Goal: Information Seeking & Learning: Learn about a topic

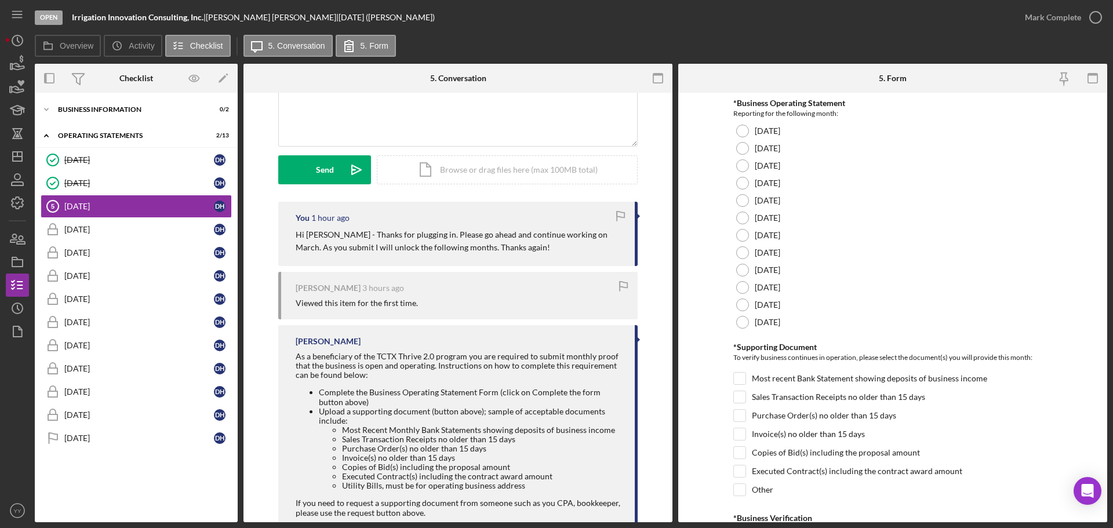
scroll to position [217, 0]
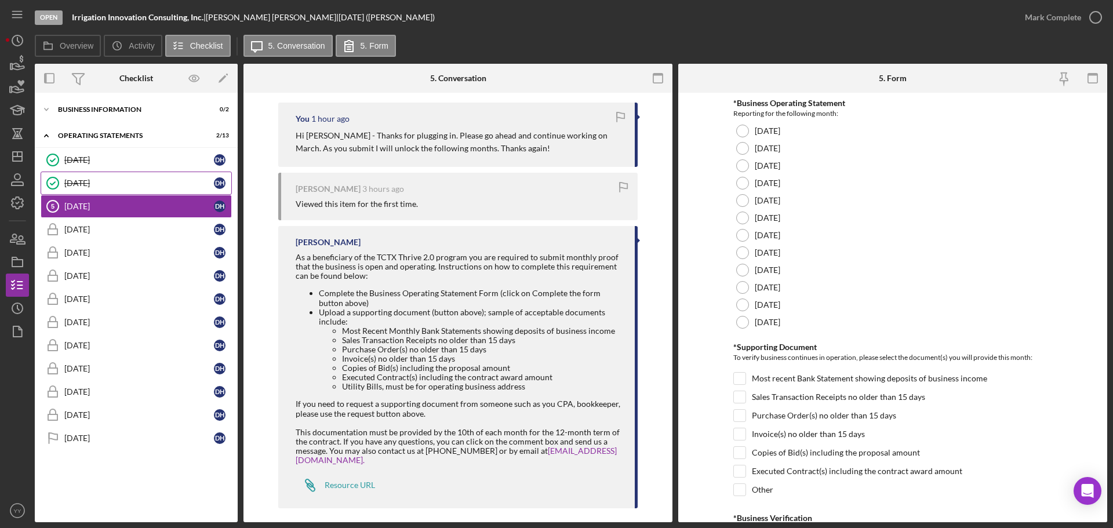
click at [114, 183] on div "[DATE]" at bounding box center [139, 182] width 150 height 9
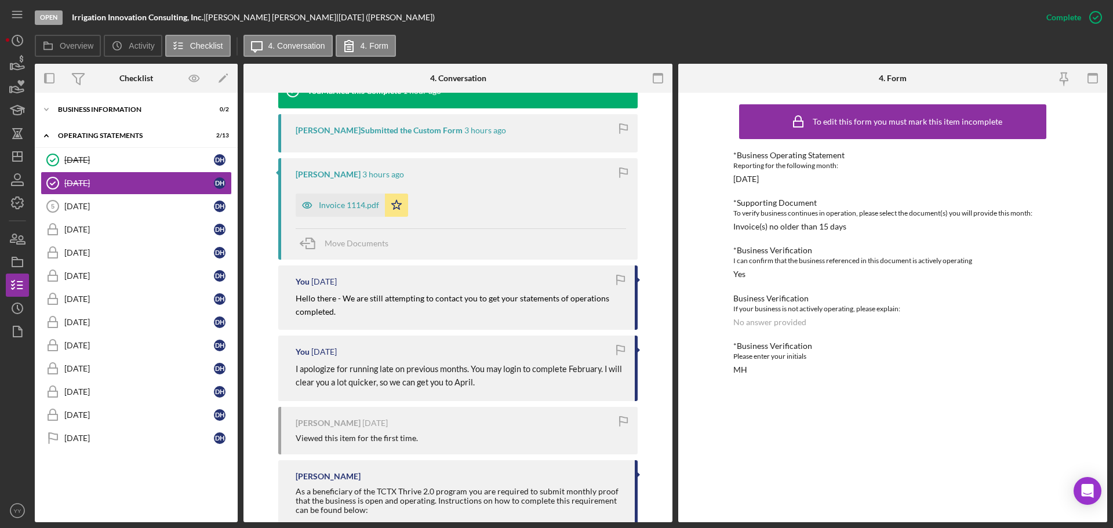
scroll to position [464, 0]
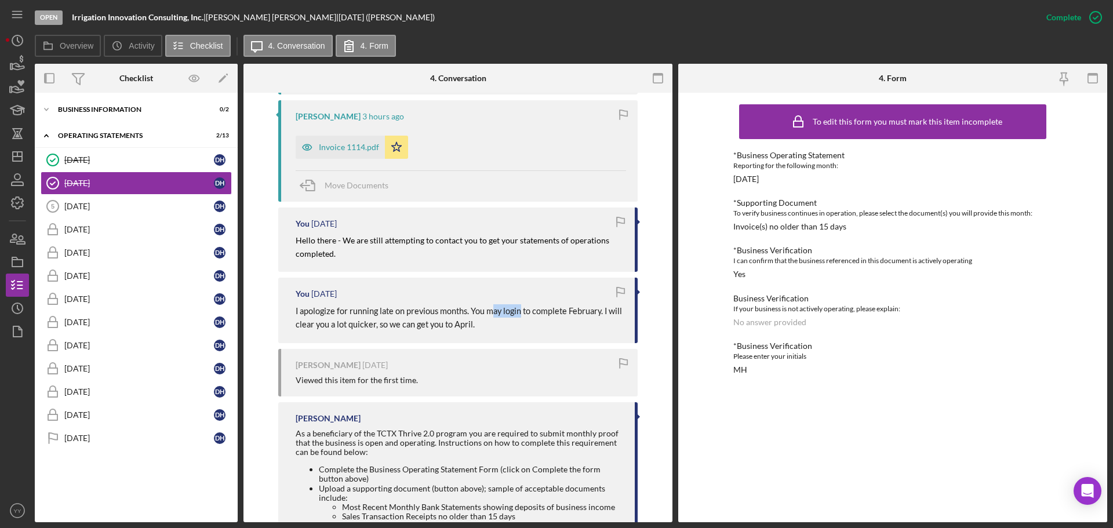
drag, startPoint x: 490, startPoint y: 312, endPoint x: 519, endPoint y: 318, distance: 29.6
click at [518, 315] on span "I apologize for running late on previous months. You may login to complete Febr…" at bounding box center [460, 317] width 328 height 23
click at [522, 322] on p "I apologize for running late on previous months. You may login to complete Febr…" at bounding box center [459, 317] width 327 height 27
drag, startPoint x: 413, startPoint y: 243, endPoint x: 447, endPoint y: 255, distance: 36.8
click at [447, 255] on p "Hello there - We are still attempting to contact you to get your statements of …" at bounding box center [459, 247] width 327 height 26
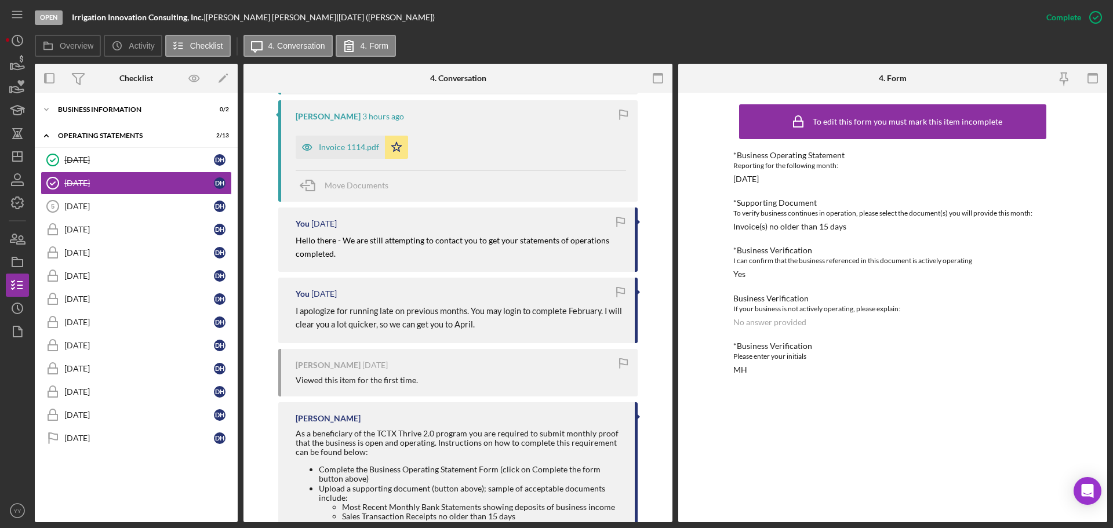
click at [451, 257] on p "Hello there - We are still attempting to contact you to get your statements of …" at bounding box center [459, 247] width 327 height 26
click at [348, 304] on div "You [DATE] I apologize for running late on previous months. You may login to co…" at bounding box center [457, 310] width 359 height 65
